Goal: Share content: Share content

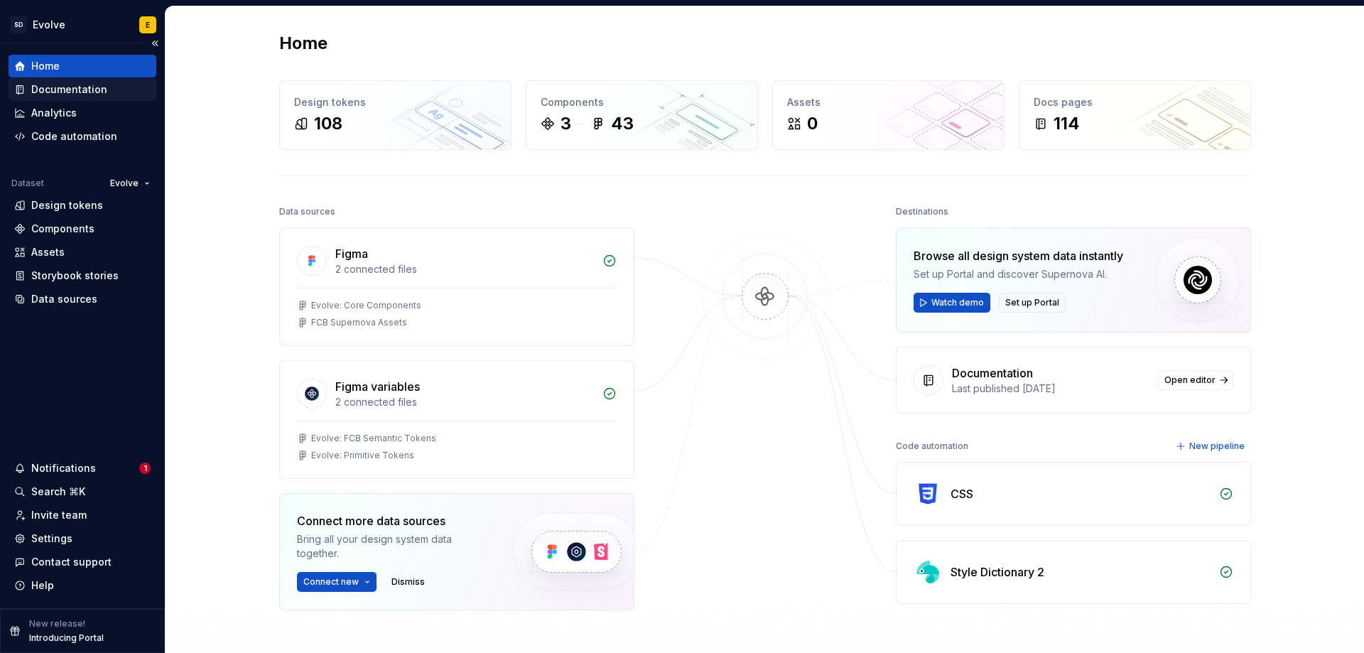
click at [42, 85] on div "Documentation" at bounding box center [69, 89] width 76 height 14
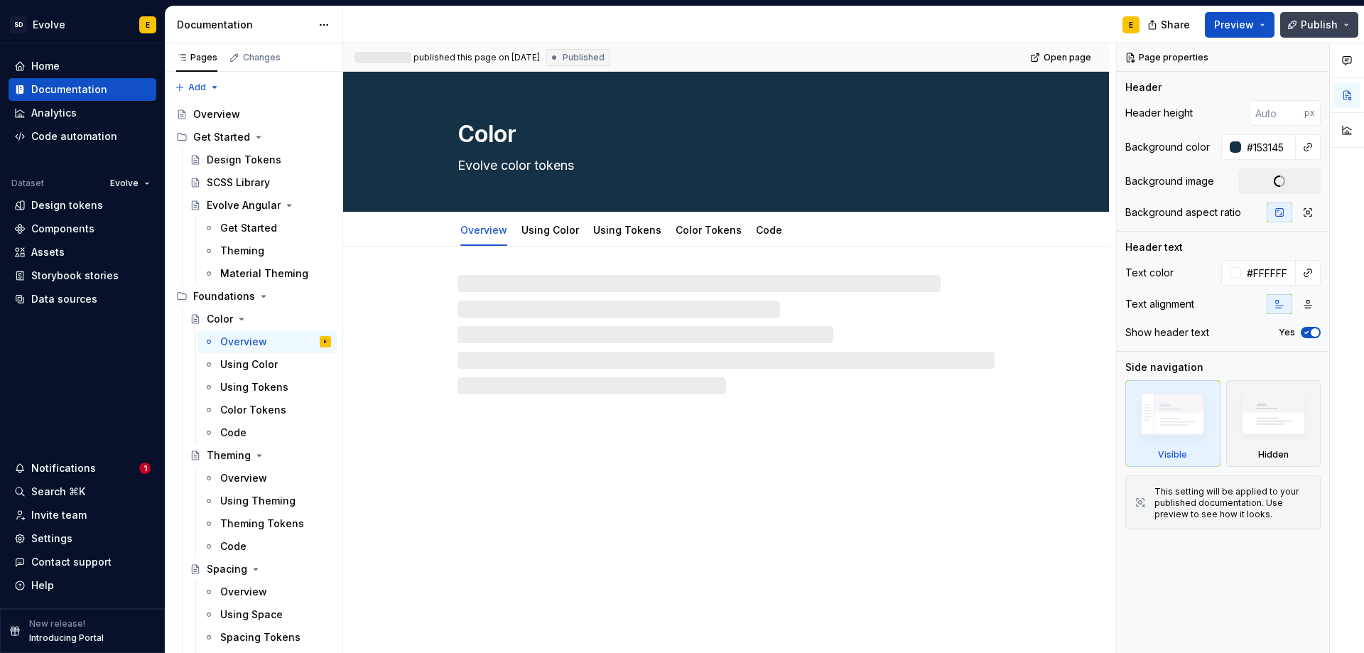
click at [1330, 21] on span "Publish" at bounding box center [1318, 25] width 37 height 14
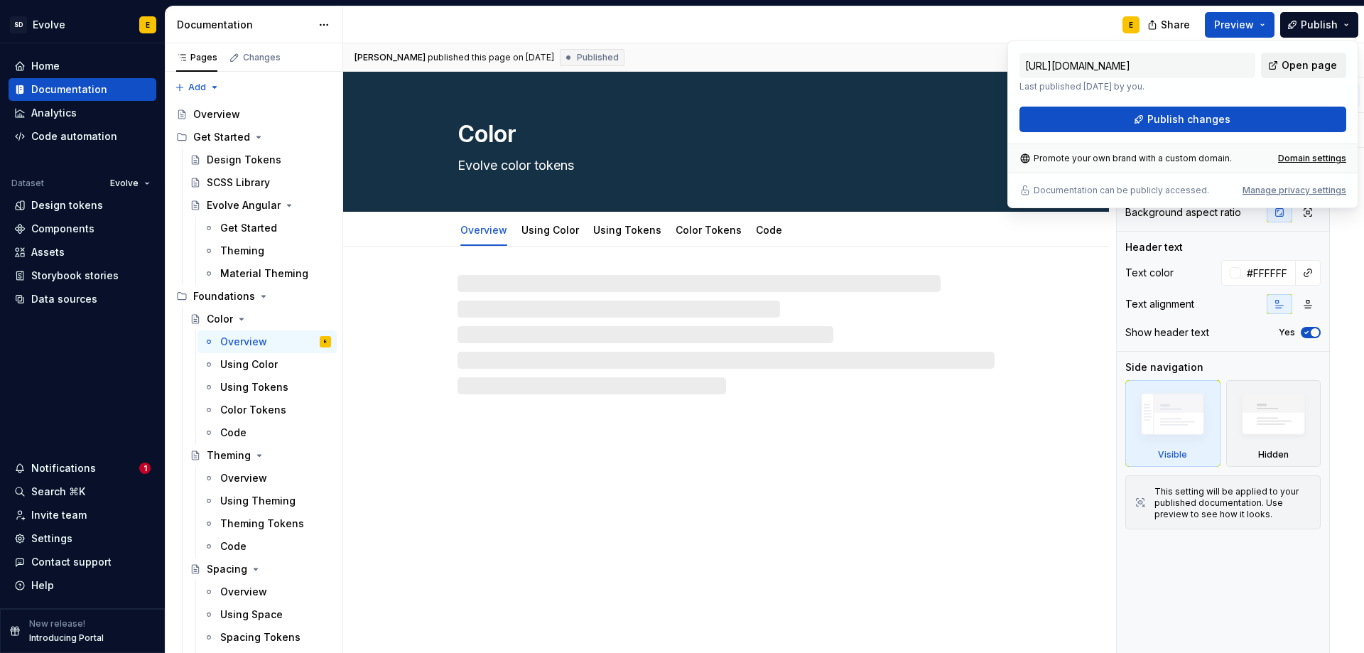
click at [1321, 65] on span "Open page" at bounding box center [1308, 65] width 55 height 14
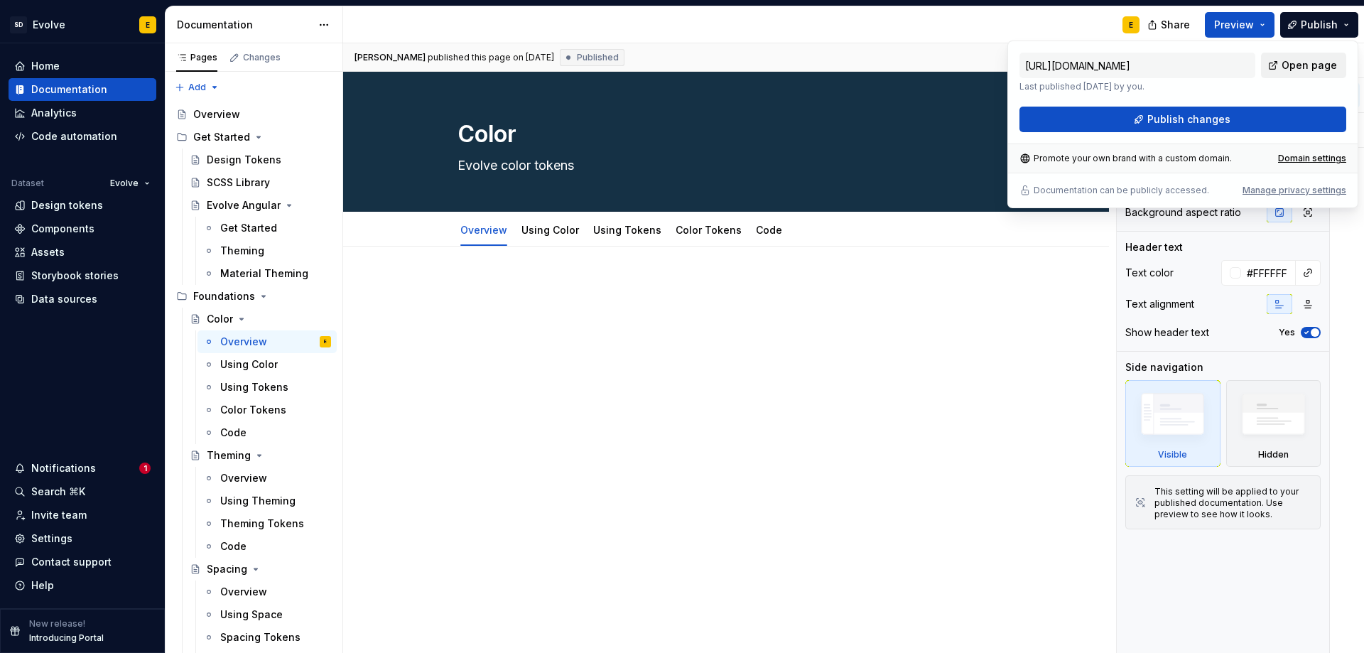
type textarea "*"
